Goal: Communication & Community: Answer question/provide support

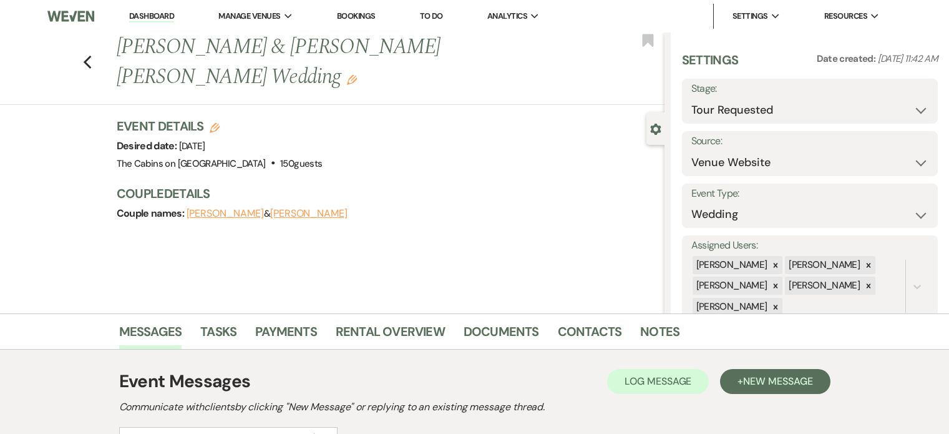
select select "2"
select select "5"
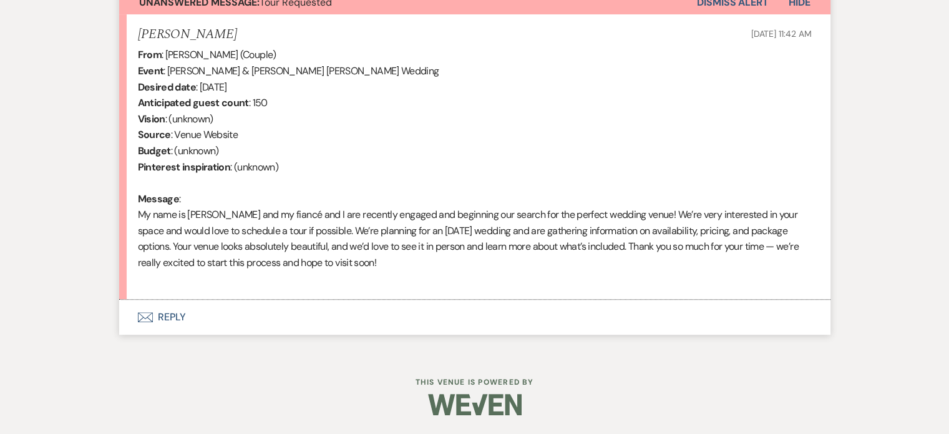
click at [218, 318] on button "Envelope Reply" at bounding box center [475, 317] width 712 height 35
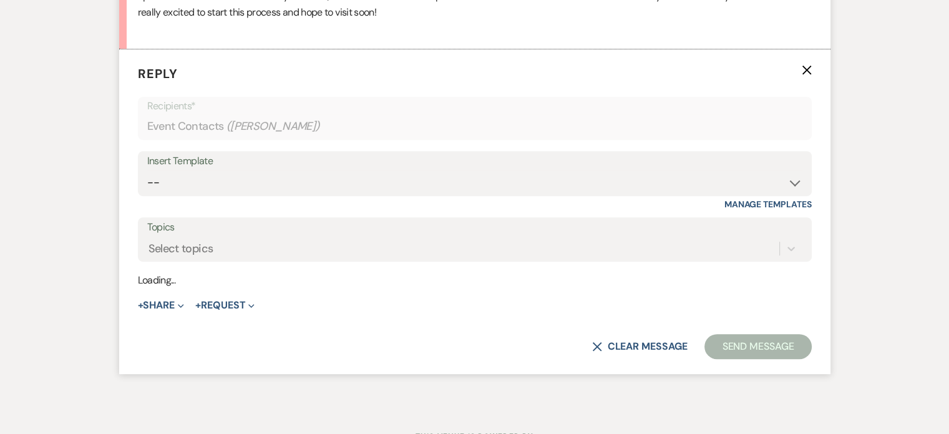
scroll to position [737, 0]
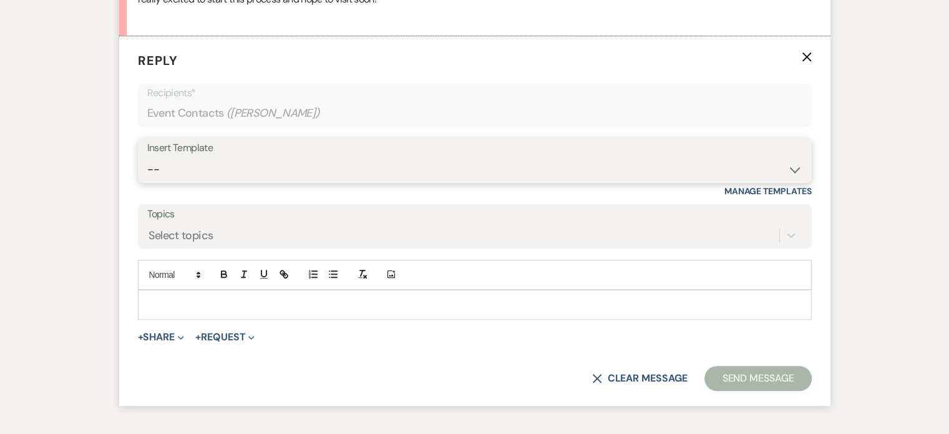
click at [205, 182] on select "-- Initial Inquiry Response Tour Request Response Follow Up Copy of Initial Inq…" at bounding box center [474, 169] width 655 height 24
select select "565"
click at [188, 182] on select "-- Initial Inquiry Response Tour Request Response Follow Up Copy of Initial Inq…" at bounding box center [474, 169] width 655 height 24
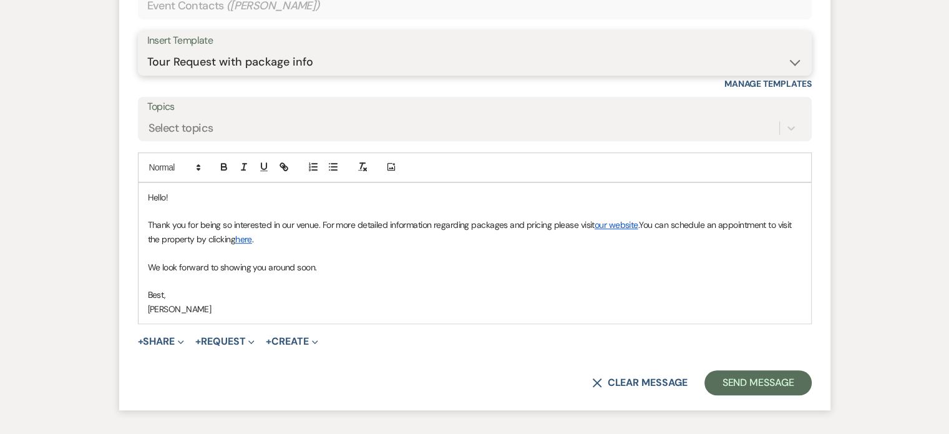
scroll to position [987, 0]
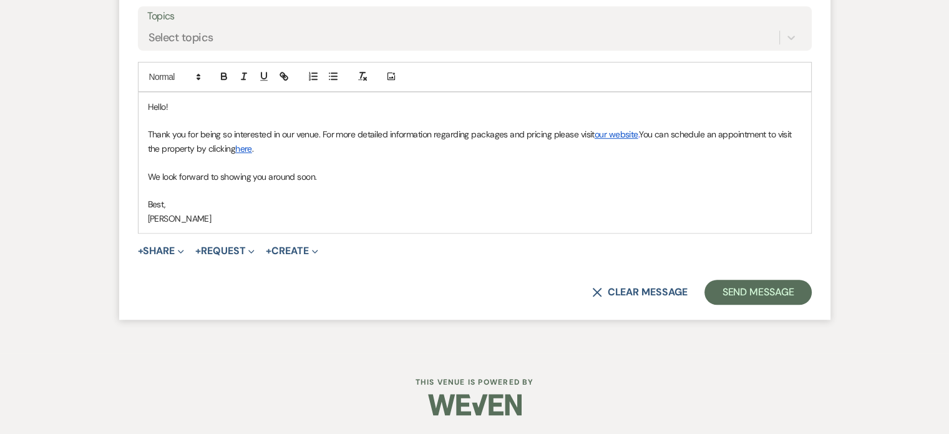
click at [383, 155] on p "Thank you for being so interested in our venue. For more detailed information r…" at bounding box center [475, 141] width 654 height 28
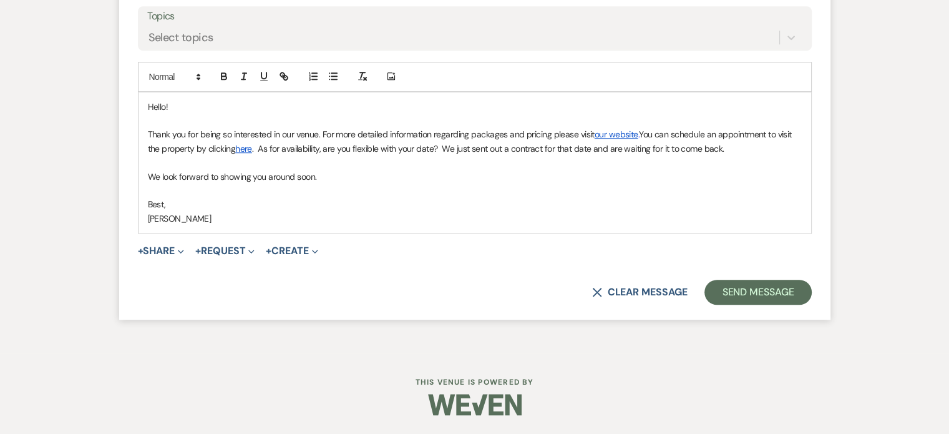
click at [309, 155] on p "Thank you for being so interested in our venue. For more detailed information r…" at bounding box center [475, 141] width 654 height 28
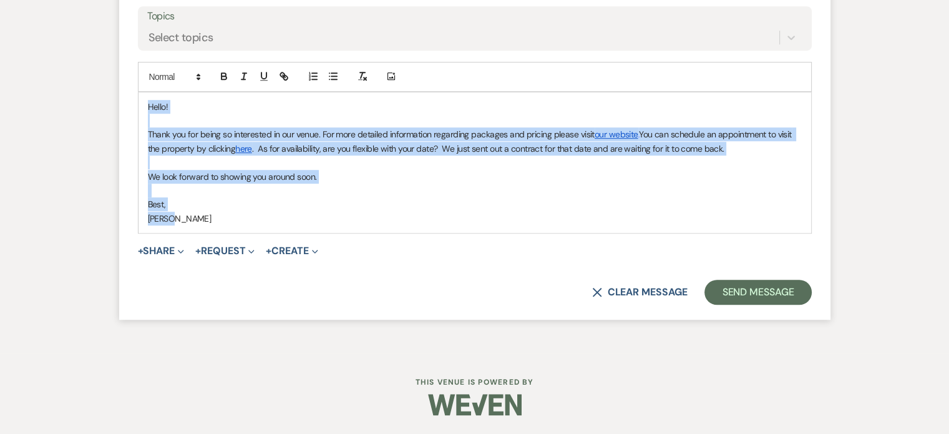
drag, startPoint x: 237, startPoint y: 248, endPoint x: 177, endPoint y: 107, distance: 153.0
click at [177, 107] on form "Reply X Draft saved! Recipients* Event Contacts ( [PERSON_NAME] ) Insert Templa…" at bounding box center [475, 78] width 712 height 481
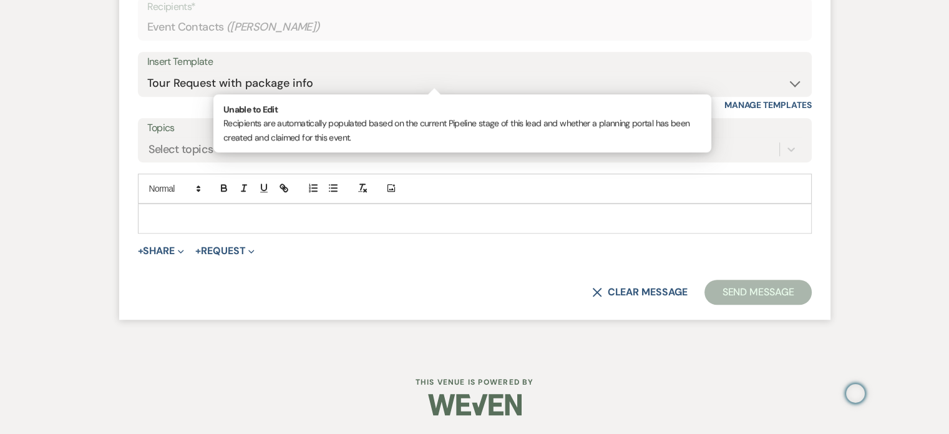
scroll to position [780, 0]
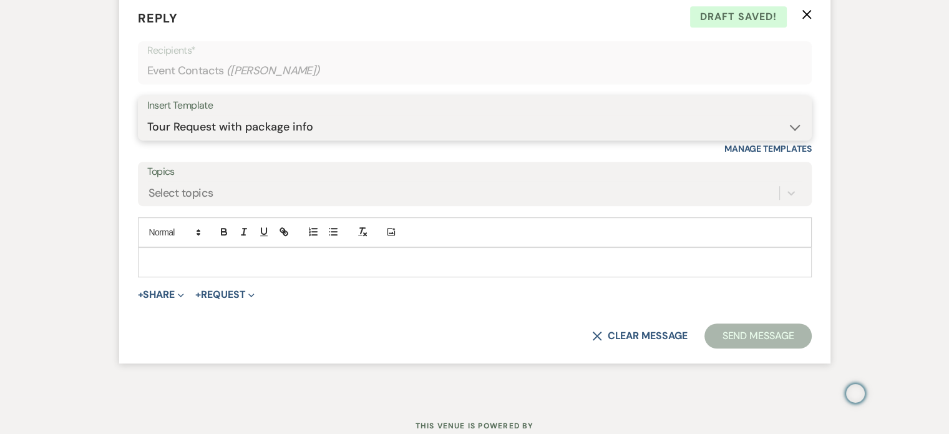
click at [237, 139] on select "-- Initial Inquiry Response Tour Request Response Follow Up Copy of Initial Inq…" at bounding box center [474, 127] width 655 height 24
select select "630"
click at [188, 139] on select "-- Initial Inquiry Response Tour Request Response Follow Up Copy of Initial Inq…" at bounding box center [474, 127] width 655 height 24
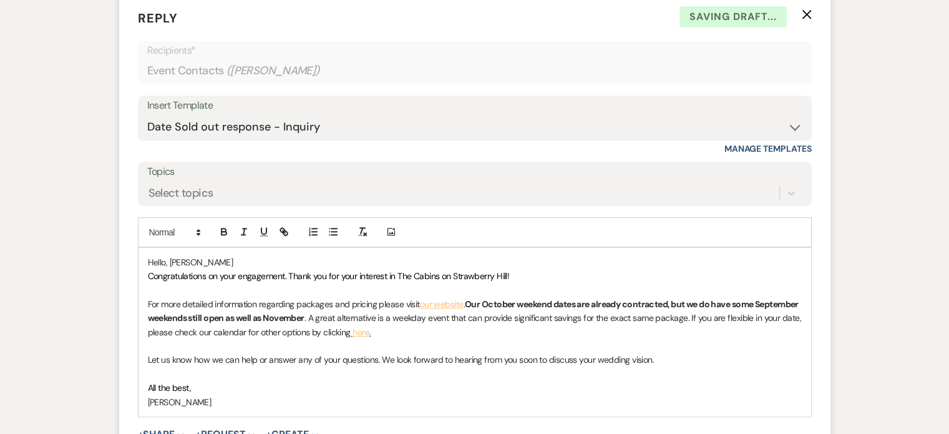
drag, startPoint x: 190, startPoint y: 327, endPoint x: 594, endPoint y: 340, distance: 404.1
click at [594, 340] on div "Hello, [PERSON_NAME] Congratulations on your engagement. Thank you for your int…" at bounding box center [475, 332] width 673 height 169
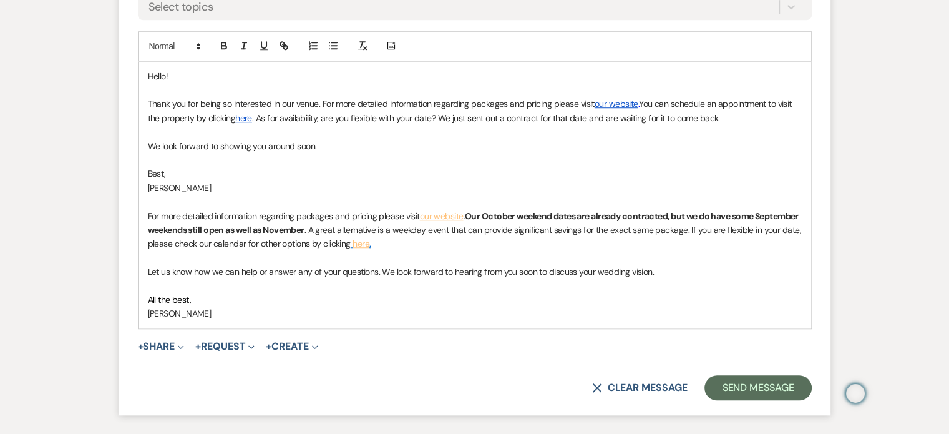
scroll to position [967, 0]
drag, startPoint x: 579, startPoint y: 323, endPoint x: 602, endPoint y: 323, distance: 23.1
click at [602, 250] on p "For more detailed information regarding packages and pricing please visit our w…" at bounding box center [475, 229] width 654 height 42
click at [317, 124] on p "Thank you for being so interested in our venue. For more detailed information r…" at bounding box center [475, 109] width 654 height 28
click at [288, 124] on p "Thank you for being so interested in our venue. For more detailed information r…" at bounding box center [475, 109] width 654 height 28
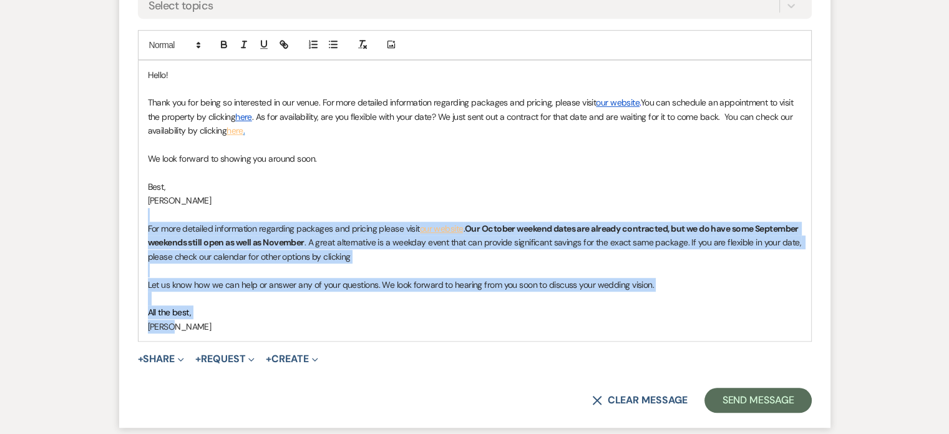
drag, startPoint x: 206, startPoint y: 326, endPoint x: 238, endPoint y: 404, distance: 84.5
click at [238, 341] on div "Hello! Thank you for being so interested in our venue. For more detailed inform…" at bounding box center [475, 201] width 673 height 280
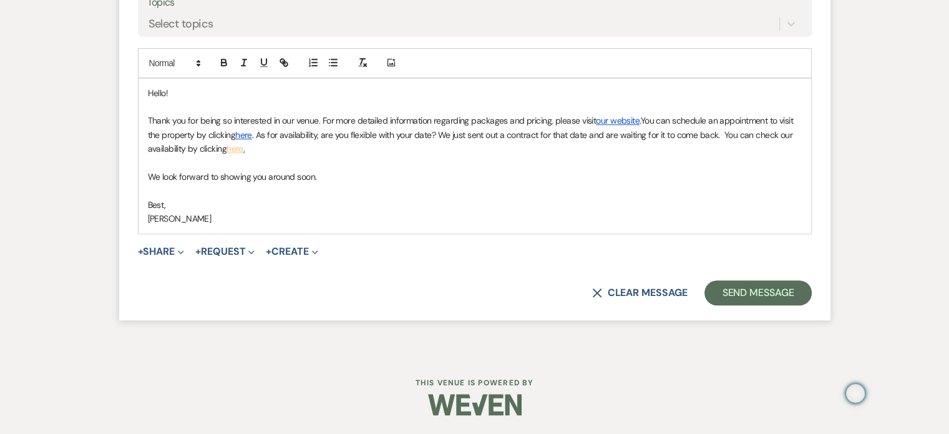
click at [212, 155] on p "Thank you for being so interested in our venue. For more detailed information r…" at bounding box center [475, 135] width 654 height 42
click at [292, 155] on p "Thank you for being so interested in our venue. For more detailed information r…" at bounding box center [475, 135] width 654 height 42
click at [416, 155] on p "Thank you for being so interested in our venue. For more detailed information r…" at bounding box center [475, 135] width 654 height 42
click at [669, 155] on p "Thank you for being so interested in our venue. For more detailed information r…" at bounding box center [475, 135] width 654 height 42
click at [261, 184] on p "We look forward to showing you around soon." at bounding box center [475, 177] width 654 height 14
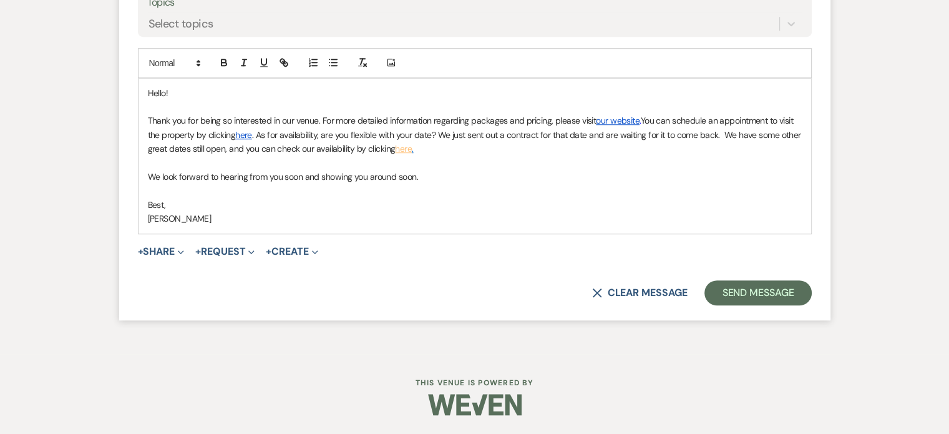
click at [350, 155] on p "Thank you for being so interested in our venue. For more detailed information r…" at bounding box center [475, 135] width 654 height 42
click at [377, 155] on p "Thank you for being so interested in our venue. For more detailed information r…" at bounding box center [475, 135] width 654 height 42
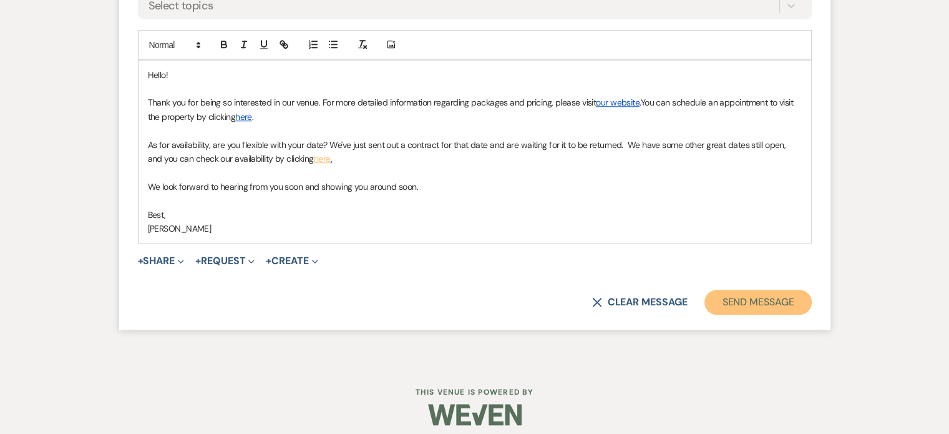
click at [712, 315] on button "Send Message" at bounding box center [758, 302] width 107 height 25
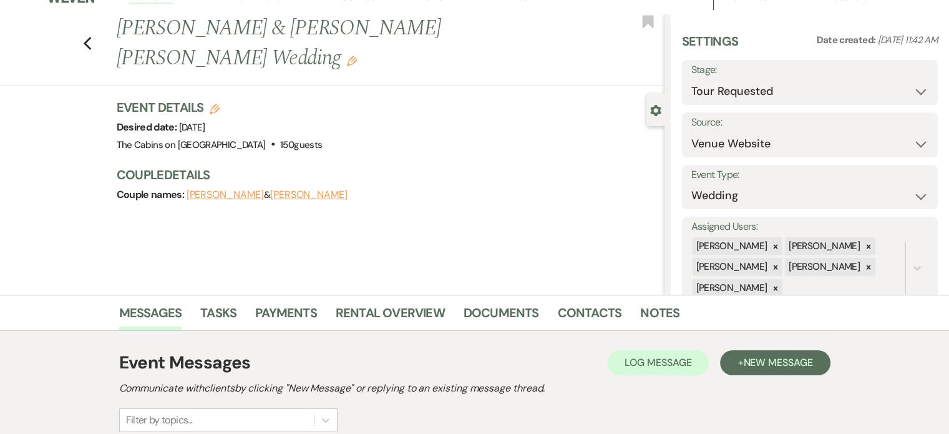
scroll to position [0, 0]
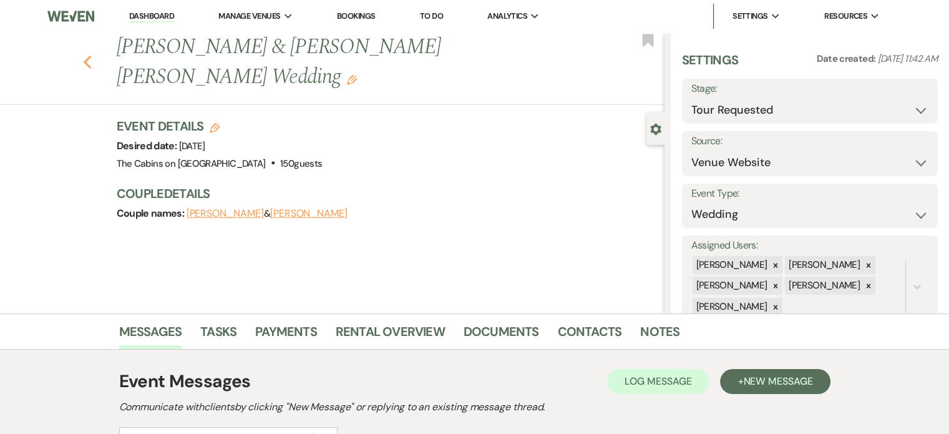
click at [91, 69] on use "button" at bounding box center [87, 63] width 8 height 14
select select "2"
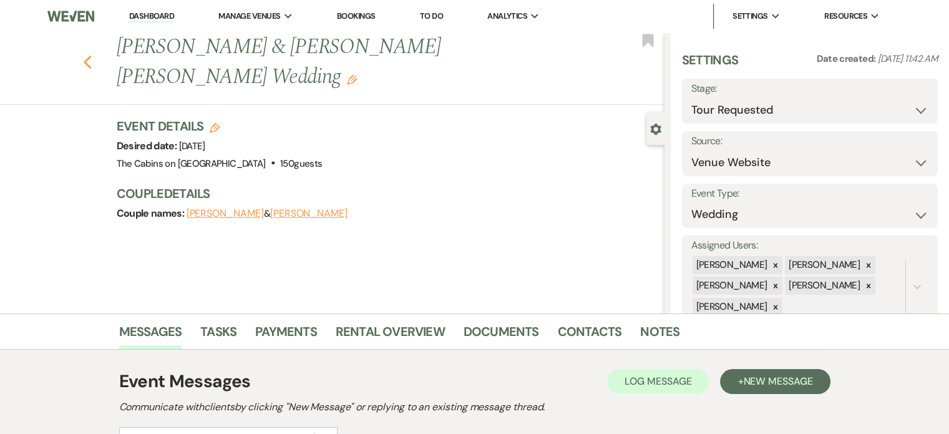
select select "2"
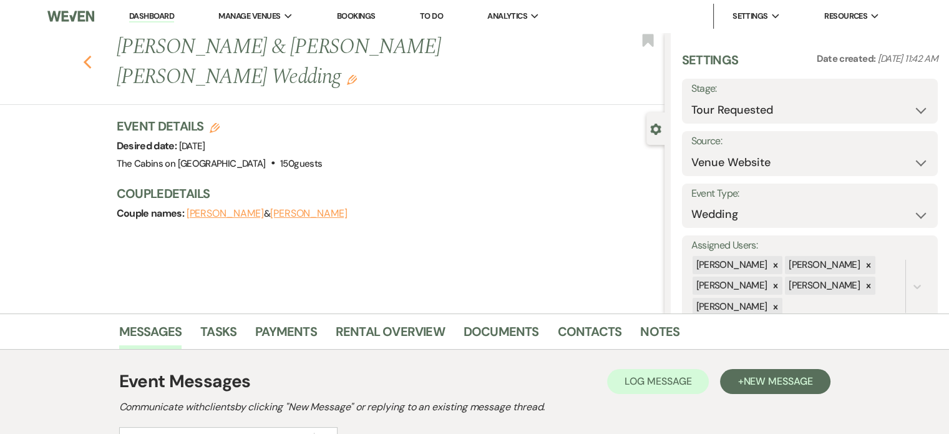
select select "2"
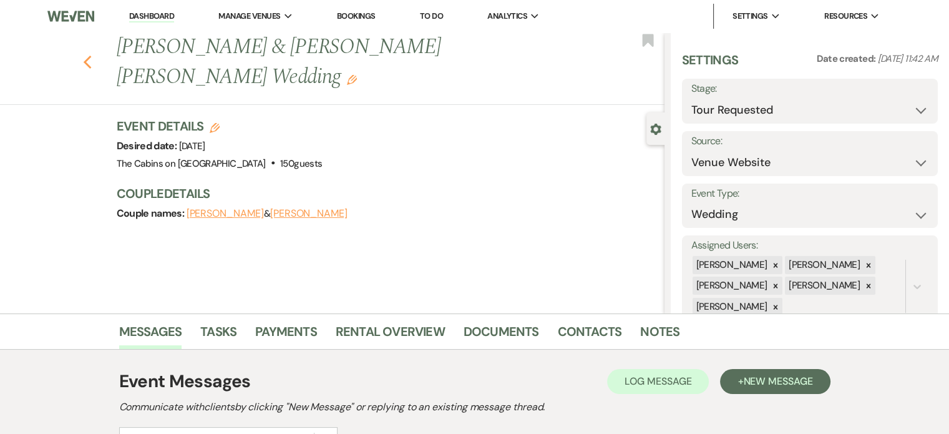
select select "2"
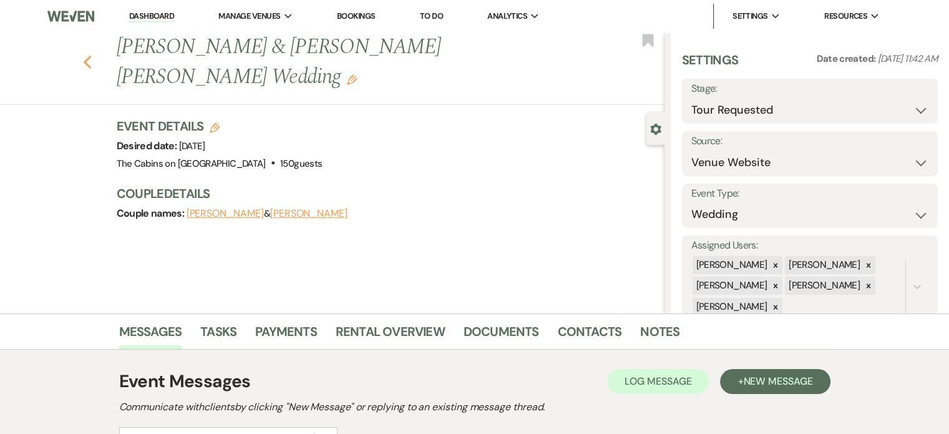
select select "2"
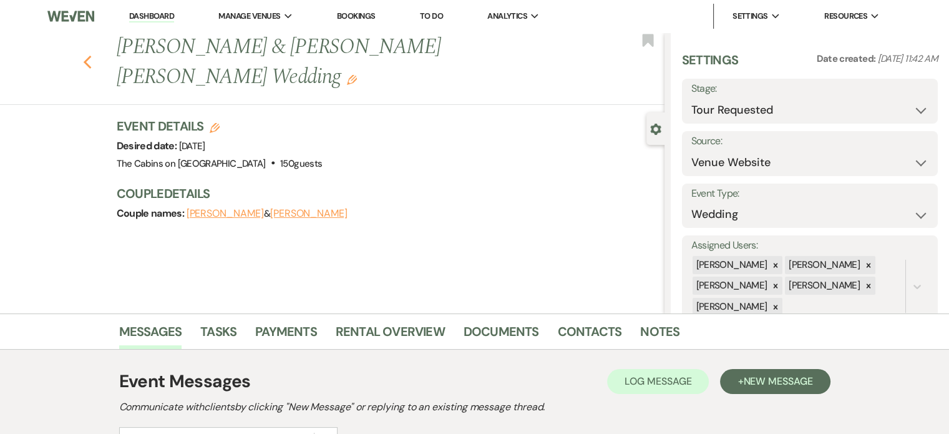
select select "2"
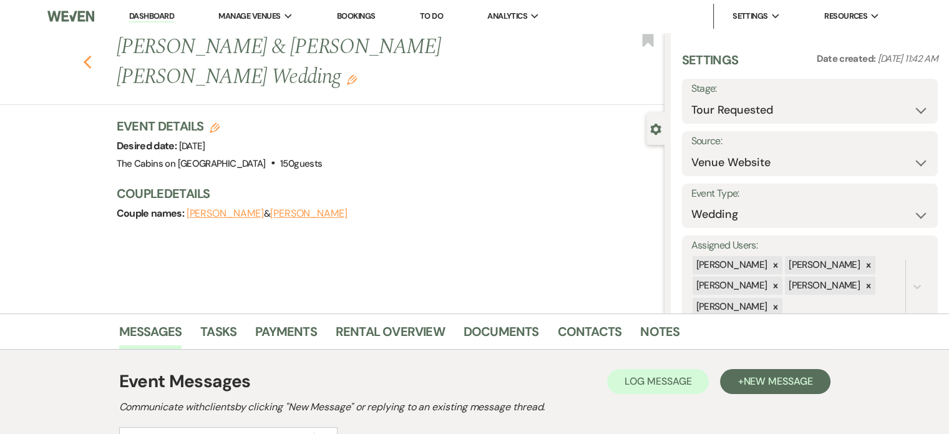
select select "2"
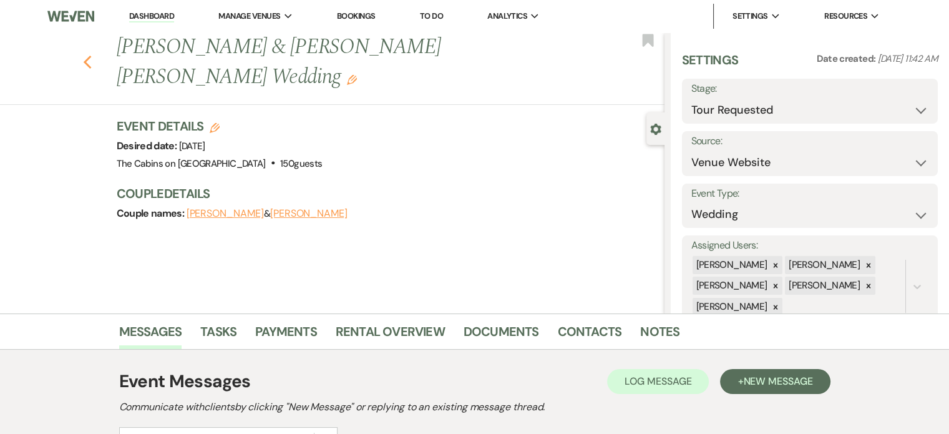
select select "2"
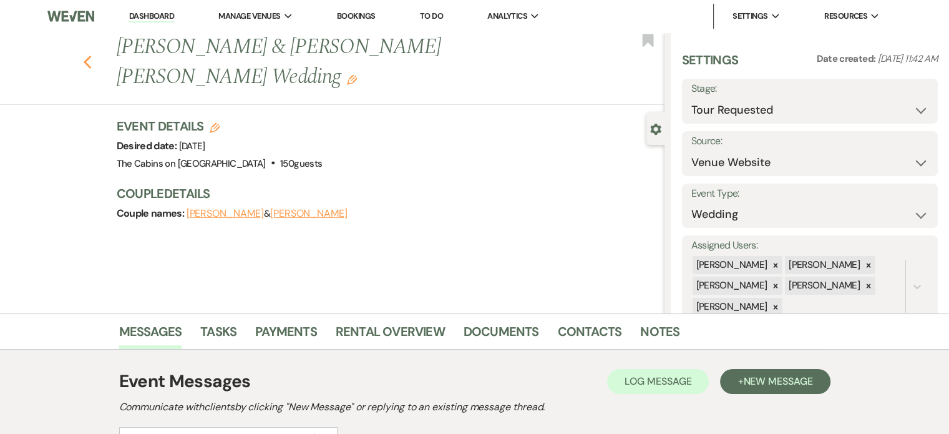
select select "2"
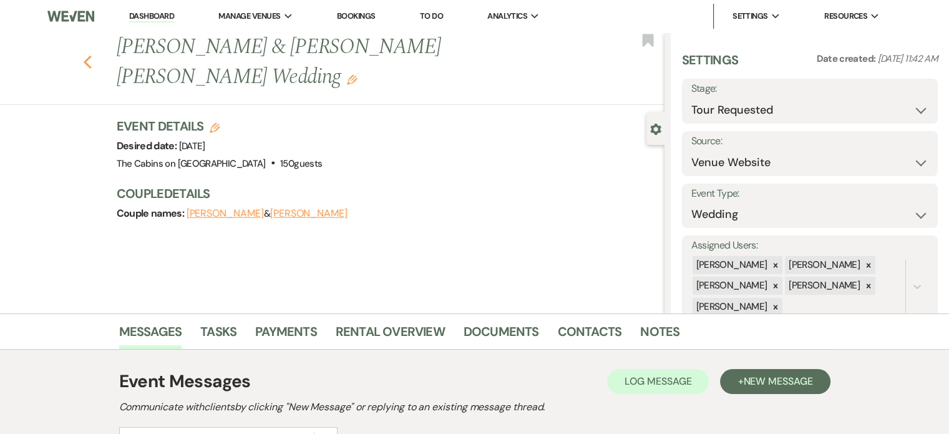
select select "2"
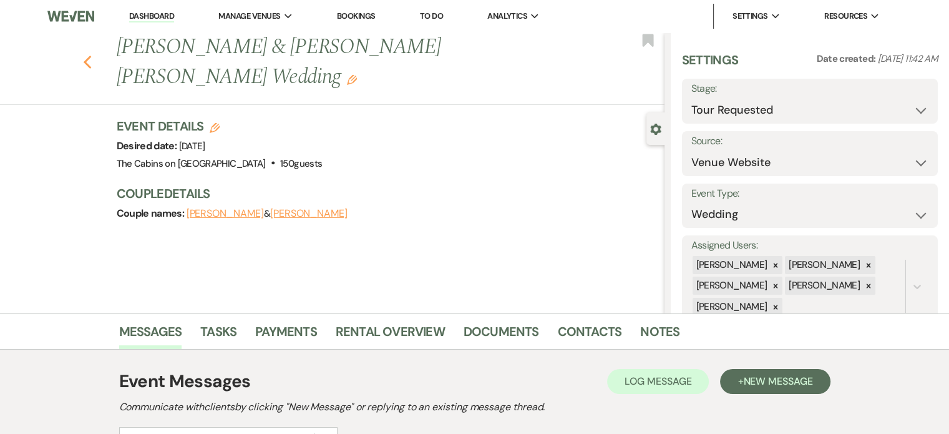
select select "2"
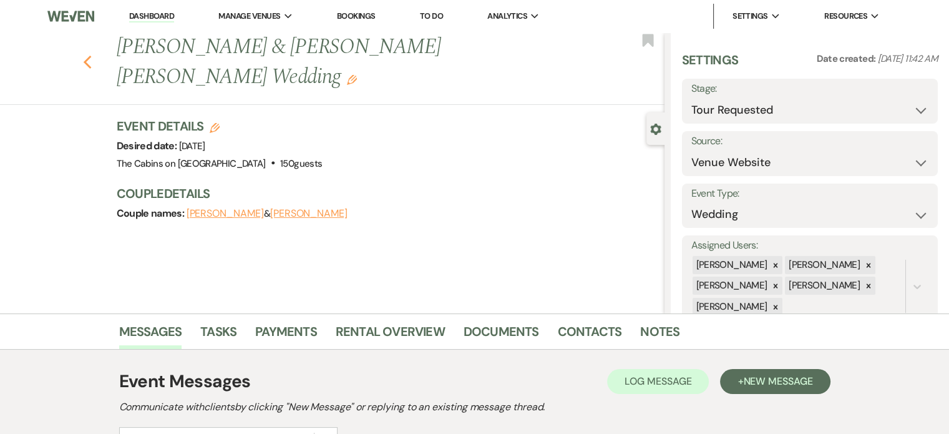
select select "2"
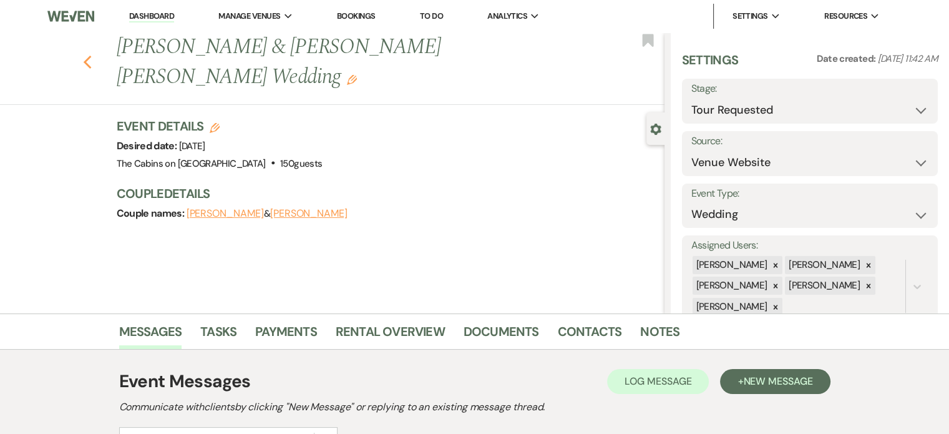
select select "2"
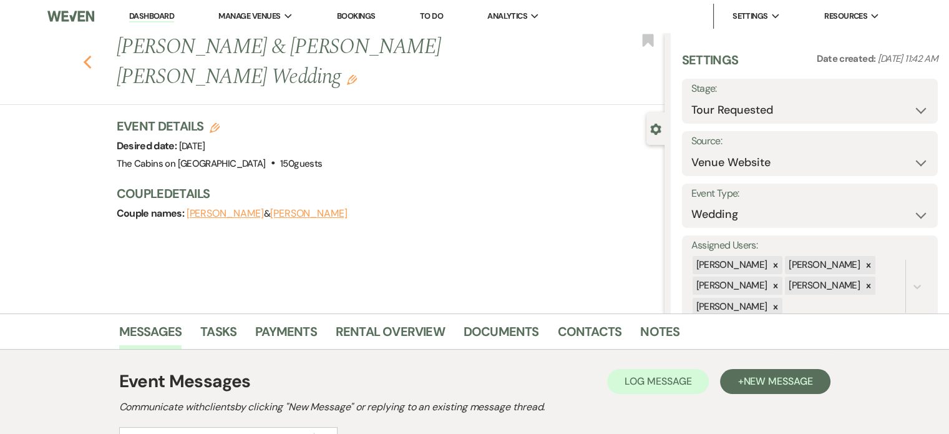
select select "2"
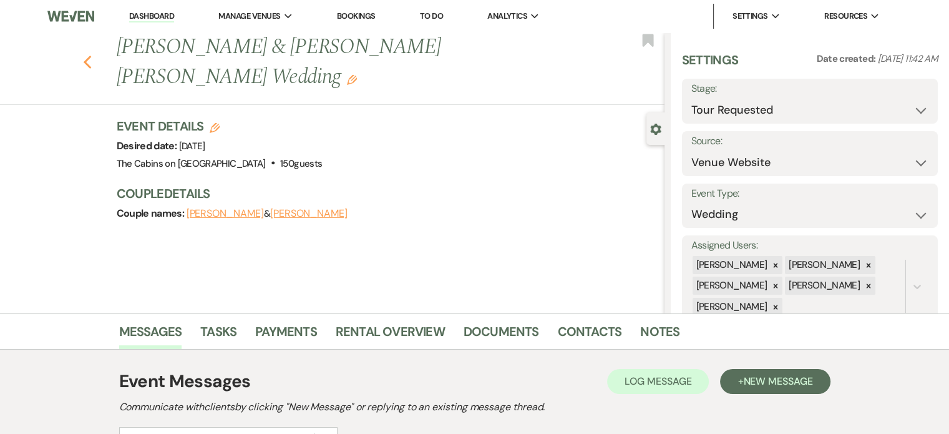
select select "2"
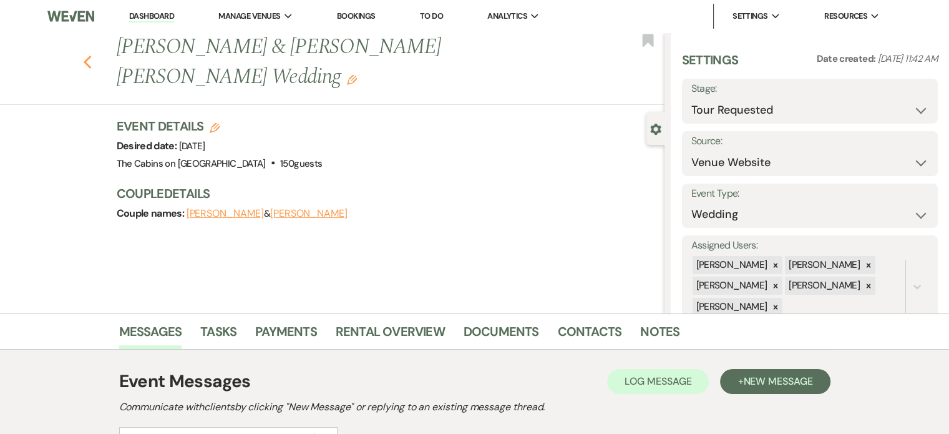
select select "2"
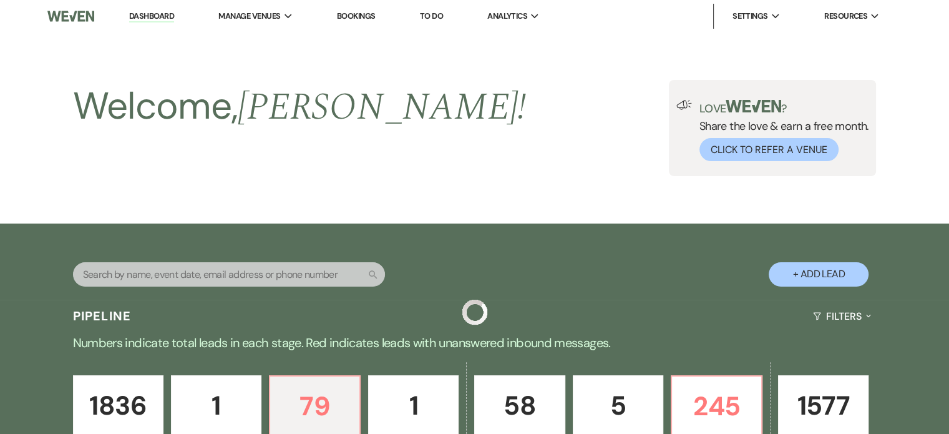
scroll to position [375, 0]
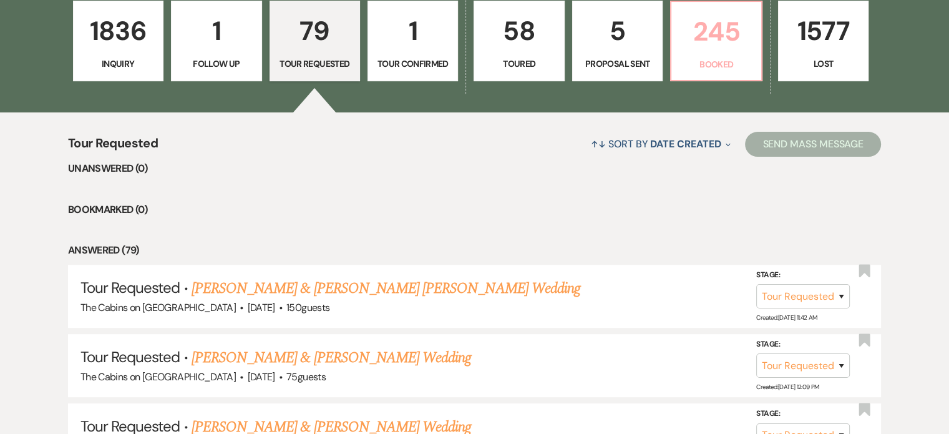
click at [751, 52] on p "245" at bounding box center [716, 32] width 74 height 42
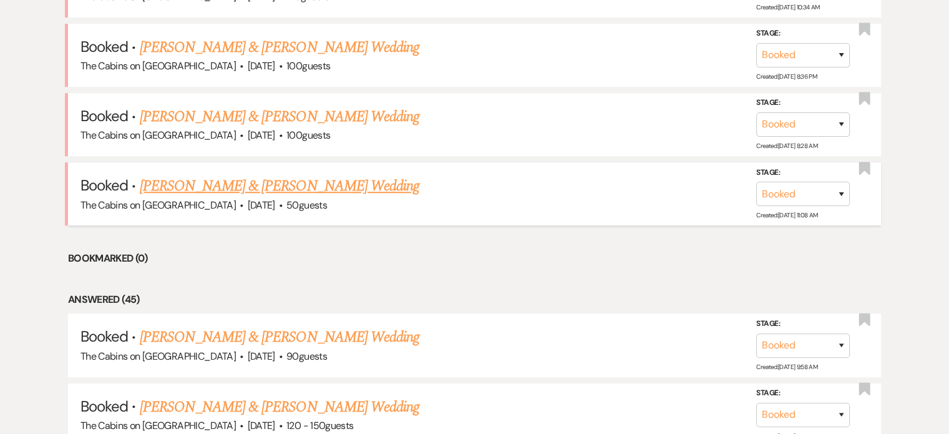
scroll to position [375, 0]
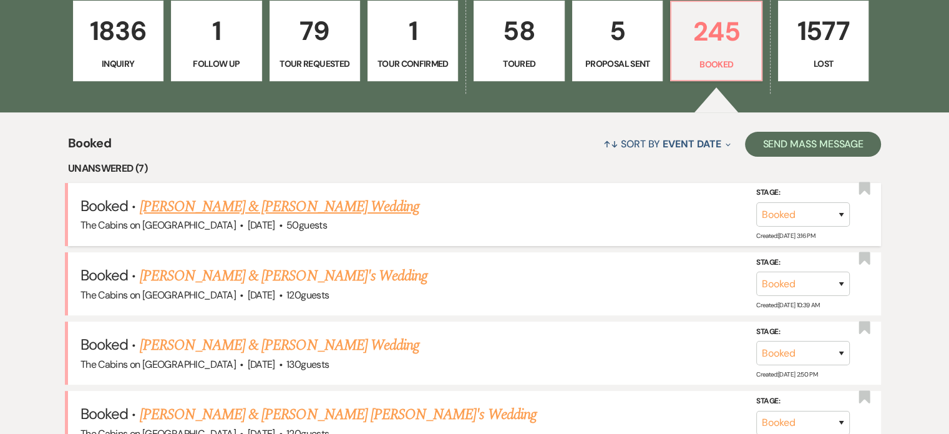
click at [265, 218] on link "[PERSON_NAME] & [PERSON_NAME] Wedding" at bounding box center [280, 206] width 280 height 22
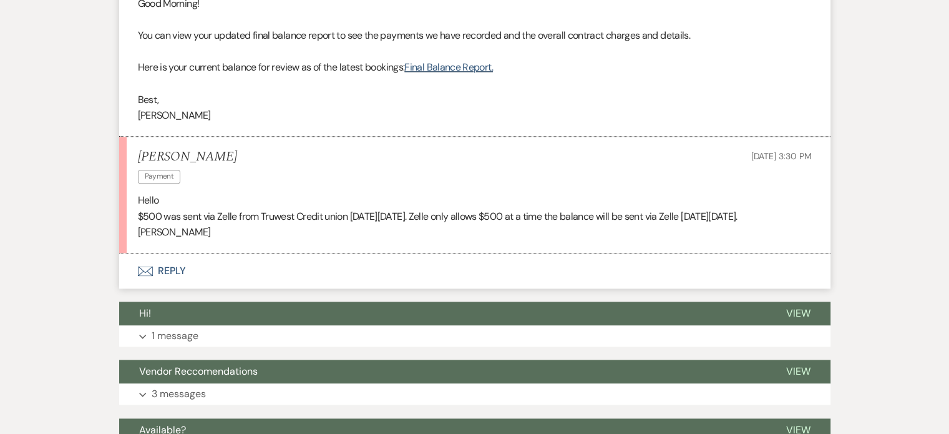
scroll to position [1748, 0]
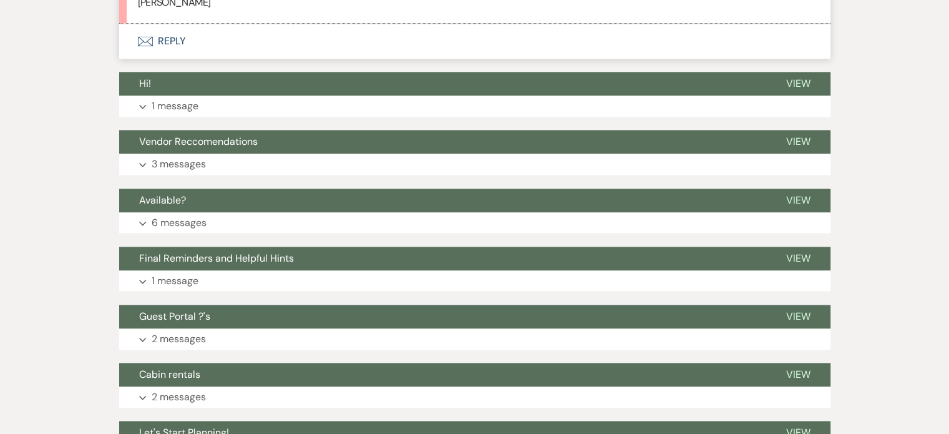
click at [212, 59] on button "Envelope Reply" at bounding box center [475, 41] width 712 height 35
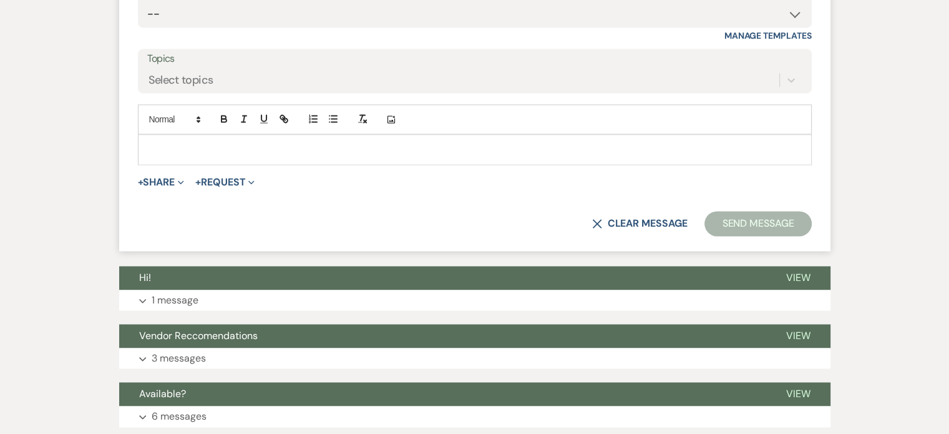
scroll to position [1964, 0]
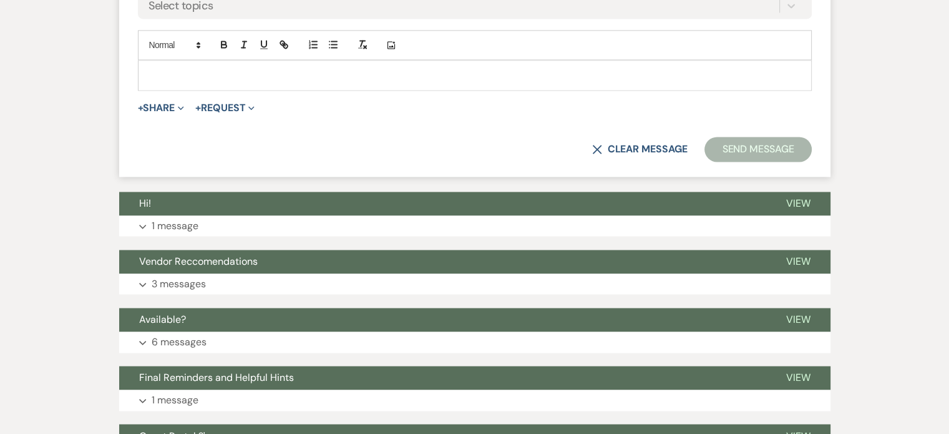
click at [213, 82] on p at bounding box center [475, 75] width 654 height 14
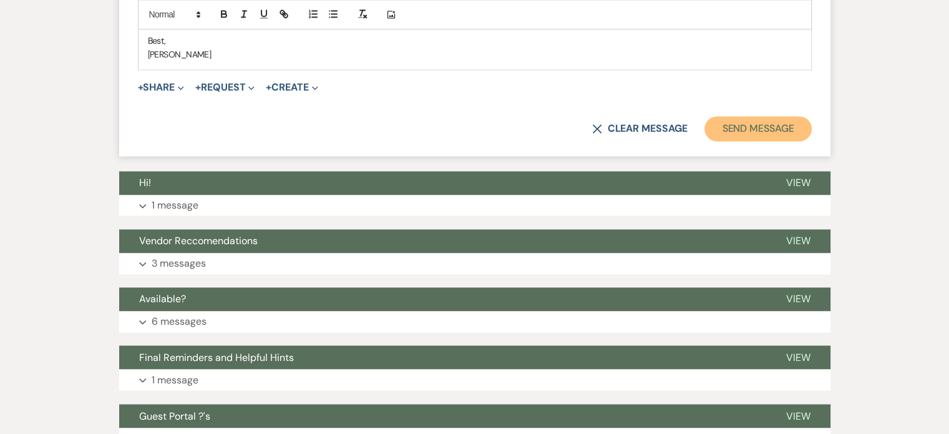
drag, startPoint x: 689, startPoint y: 381, endPoint x: 679, endPoint y: 375, distance: 11.8
click at [705, 141] on button "Send Message" at bounding box center [758, 128] width 107 height 25
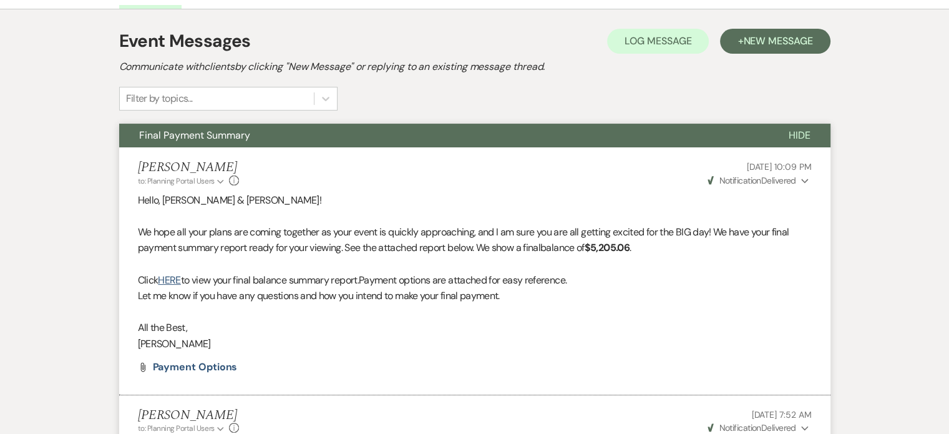
scroll to position [0, 0]
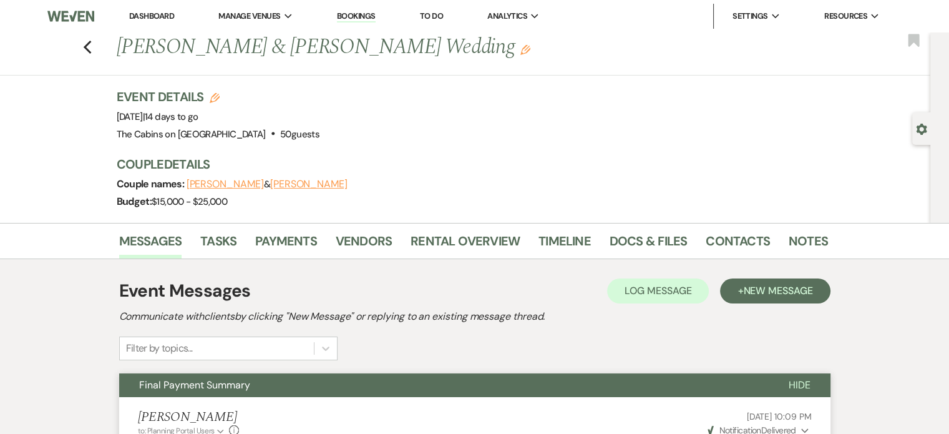
click at [168, 14] on link "Dashboard" at bounding box center [151, 16] width 45 height 11
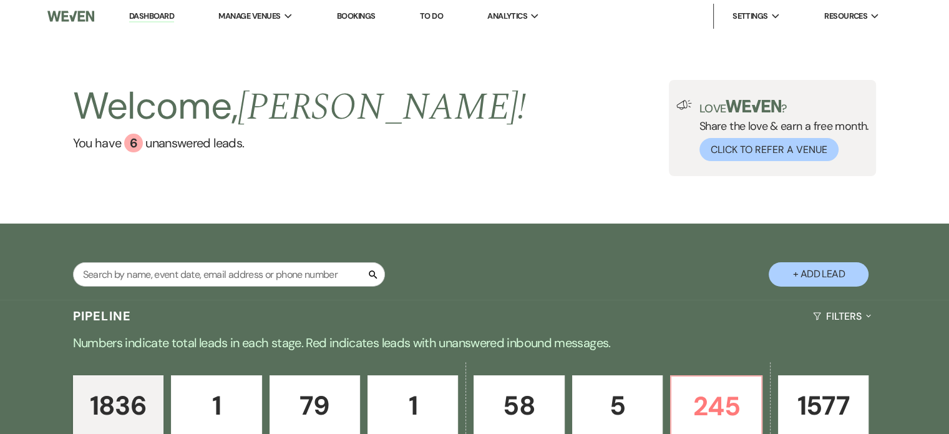
scroll to position [250, 0]
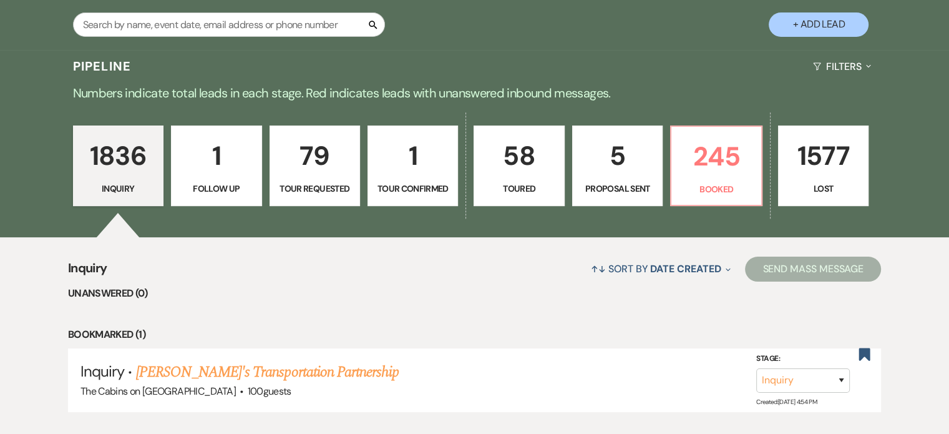
click at [620, 177] on p "5" at bounding box center [617, 156] width 74 height 42
select select "6"
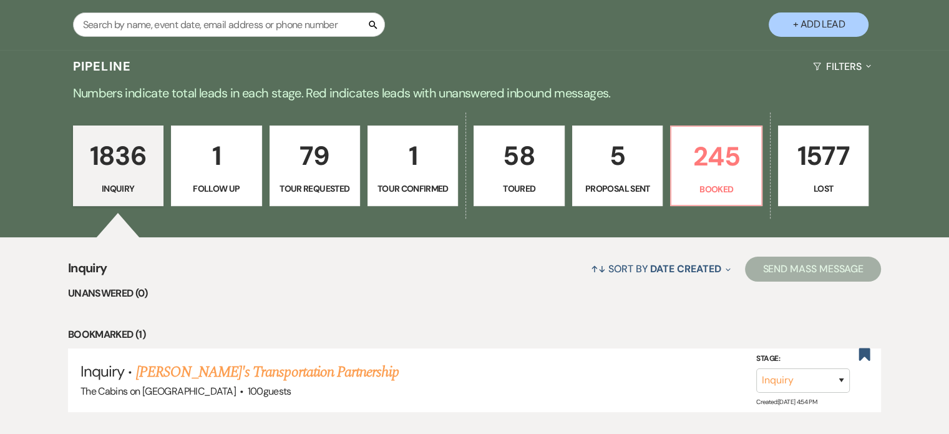
select select "6"
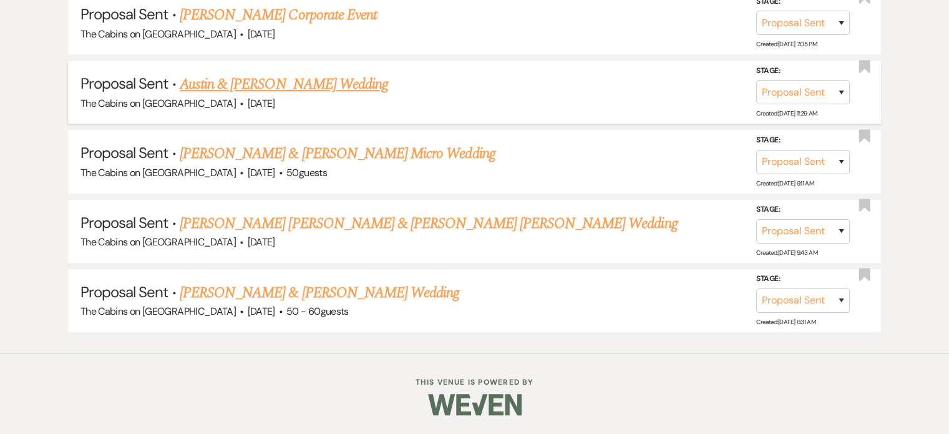
scroll to position [687, 0]
click at [305, 304] on link "[PERSON_NAME] & [PERSON_NAME] Wedding" at bounding box center [320, 293] width 280 height 22
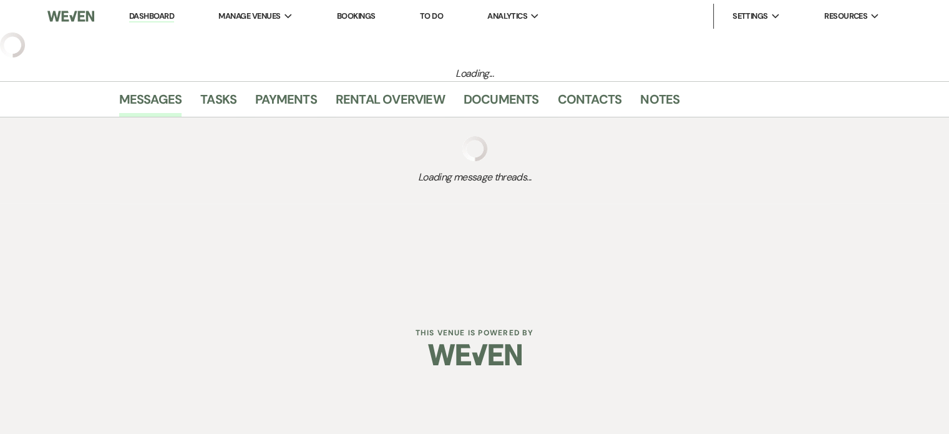
select select "6"
select select "5"
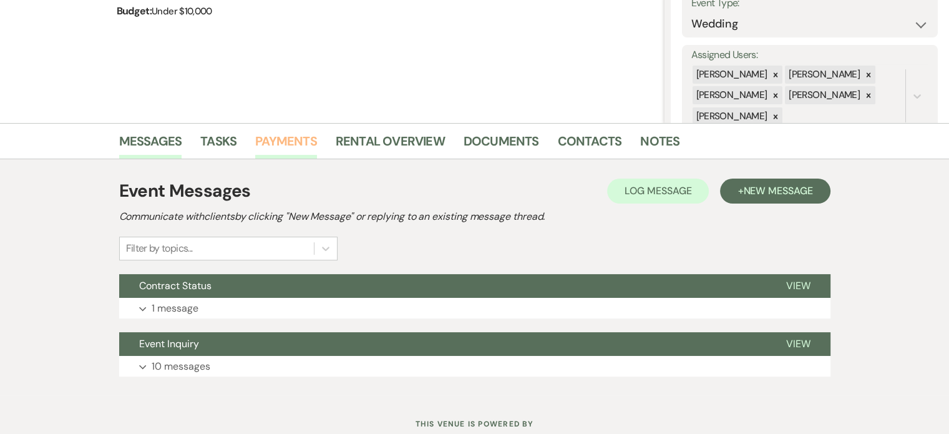
scroll to position [275, 0]
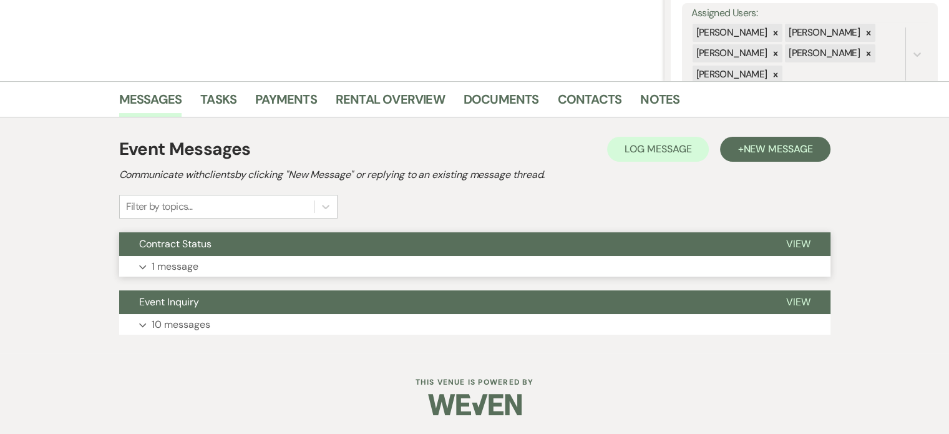
click at [198, 258] on p "1 message" at bounding box center [175, 266] width 47 height 16
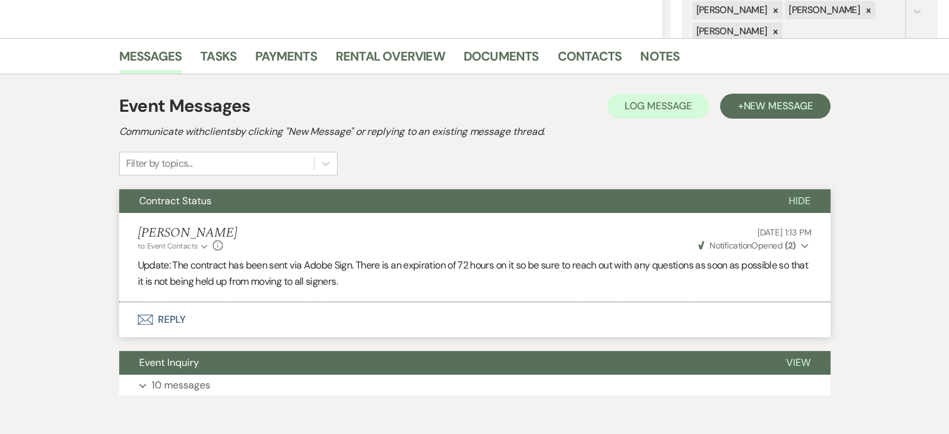
drag, startPoint x: 225, startPoint y: 351, endPoint x: 228, endPoint y: 343, distance: 8.7
click at [228, 337] on button "Envelope Reply" at bounding box center [475, 319] width 712 height 35
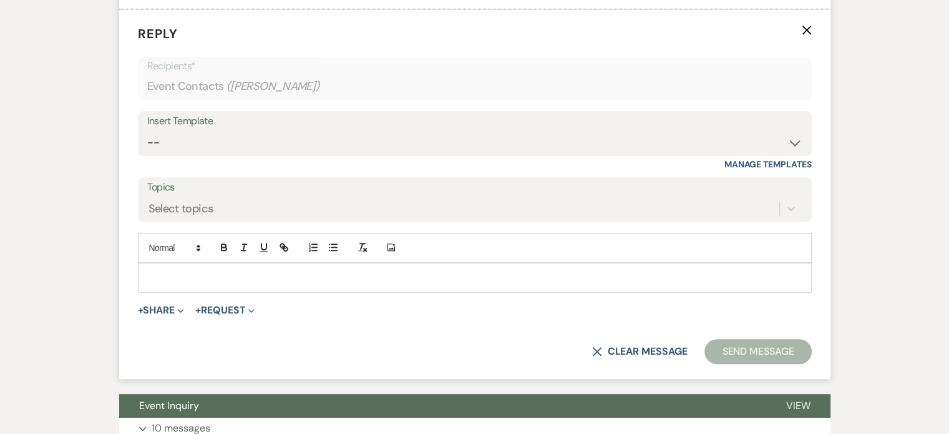
scroll to position [602, 0]
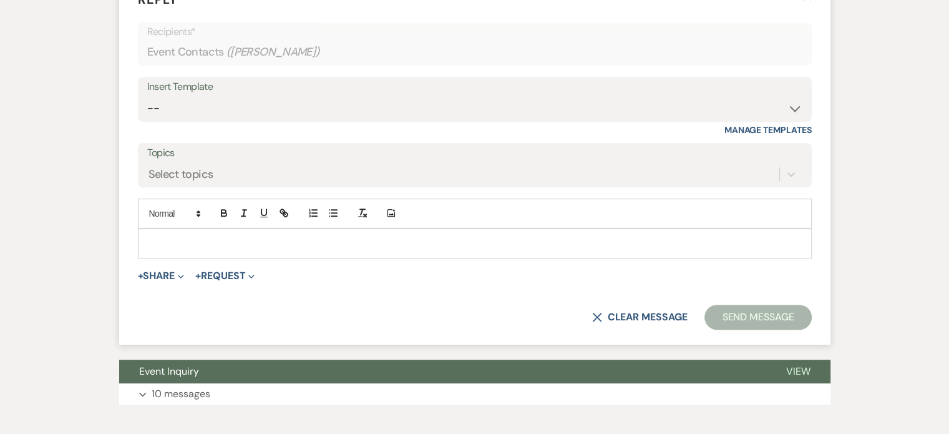
click at [240, 250] on p at bounding box center [475, 244] width 654 height 14
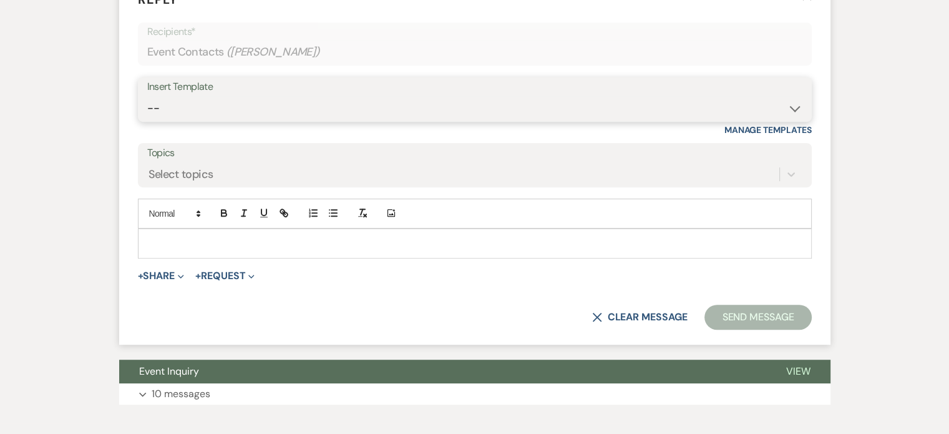
click at [207, 120] on select "-- Initial Inquiry Response Tour Request Response Follow Up Copy of Initial Inq…" at bounding box center [474, 108] width 655 height 24
select select "4341"
click at [188, 120] on select "-- Initial Inquiry Response Tour Request Response Follow Up Copy of Initial Inq…" at bounding box center [474, 108] width 655 height 24
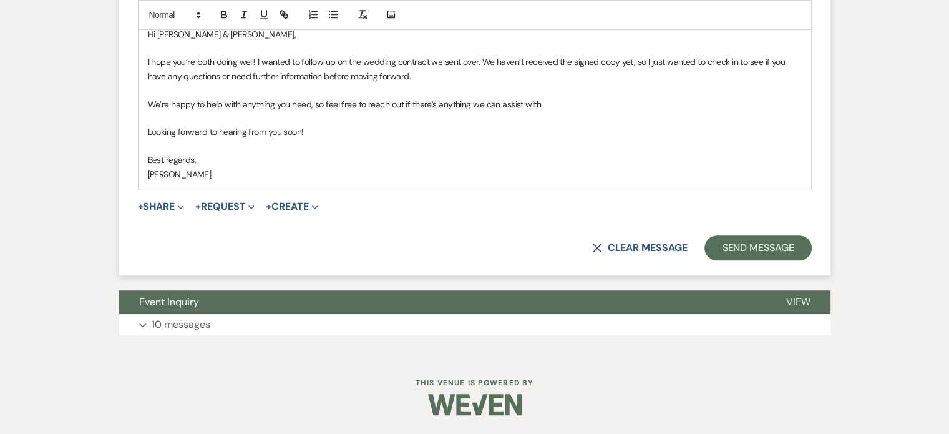
scroll to position [852, 0]
click at [705, 260] on button "Send Message" at bounding box center [758, 247] width 107 height 25
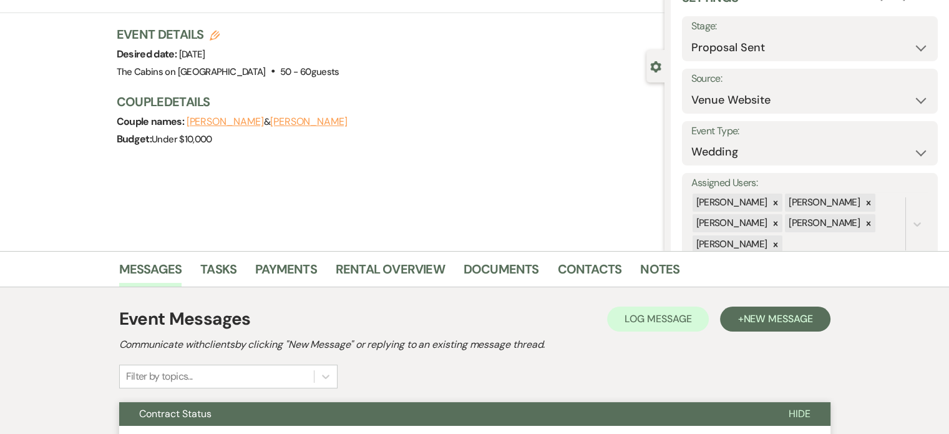
scroll to position [0, 0]
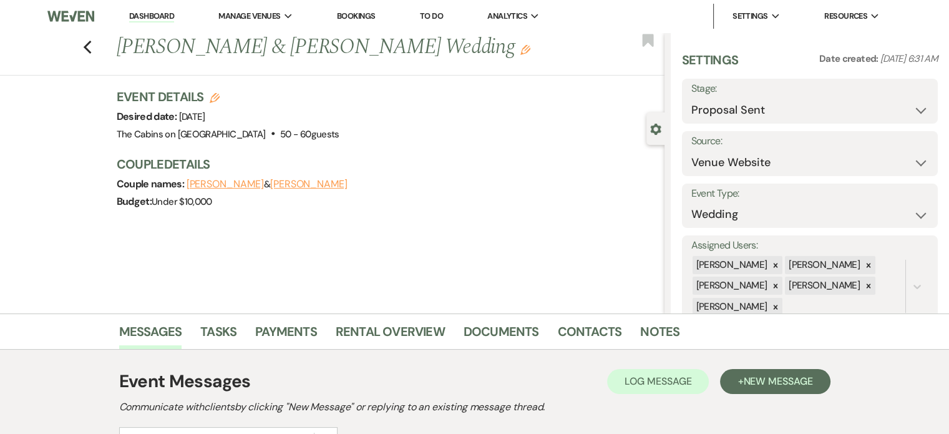
click at [162, 16] on link "Dashboard" at bounding box center [151, 17] width 45 height 12
